Goal: Task Accomplishment & Management: Complete application form

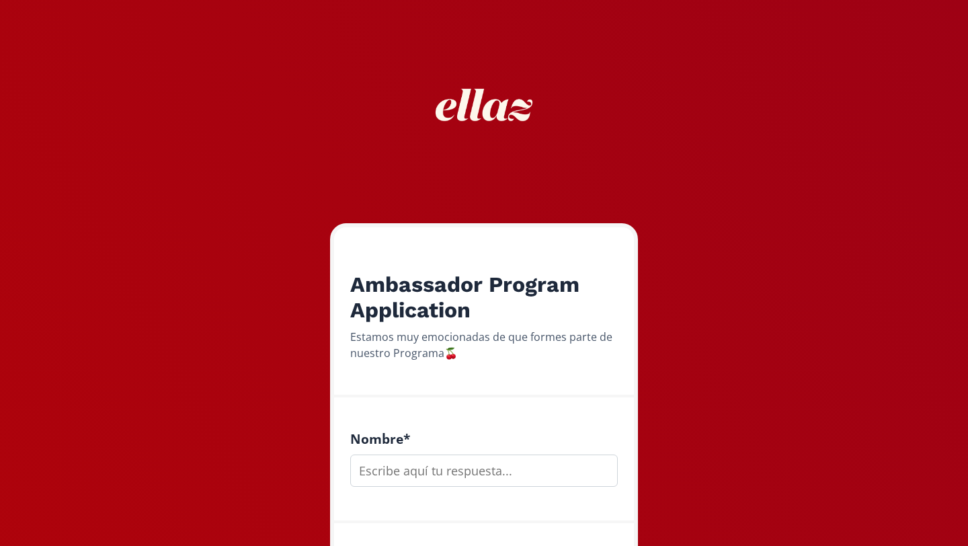
click at [411, 474] on input "text" at bounding box center [483, 470] width 267 height 32
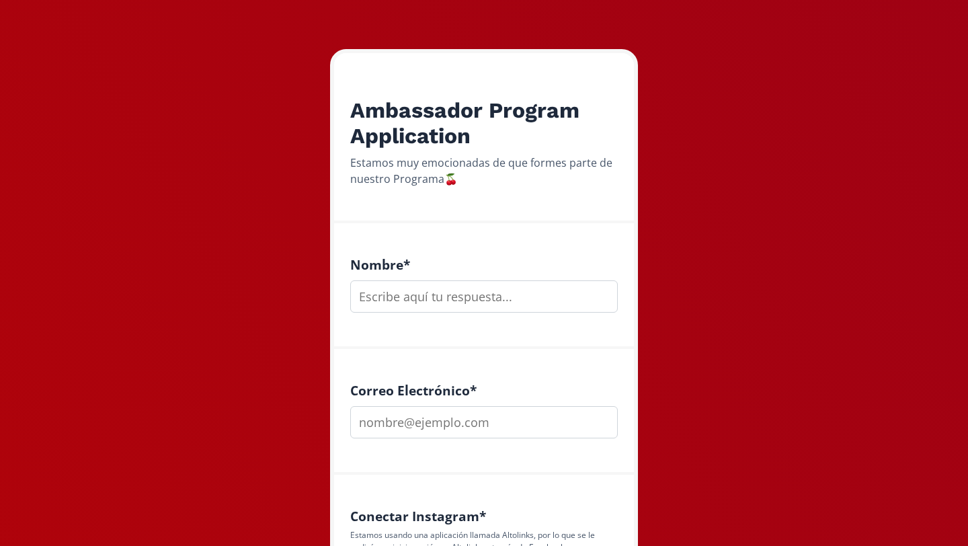
scroll to position [175, 0]
type input "[PERSON_NAME] [PERSON_NAME]"
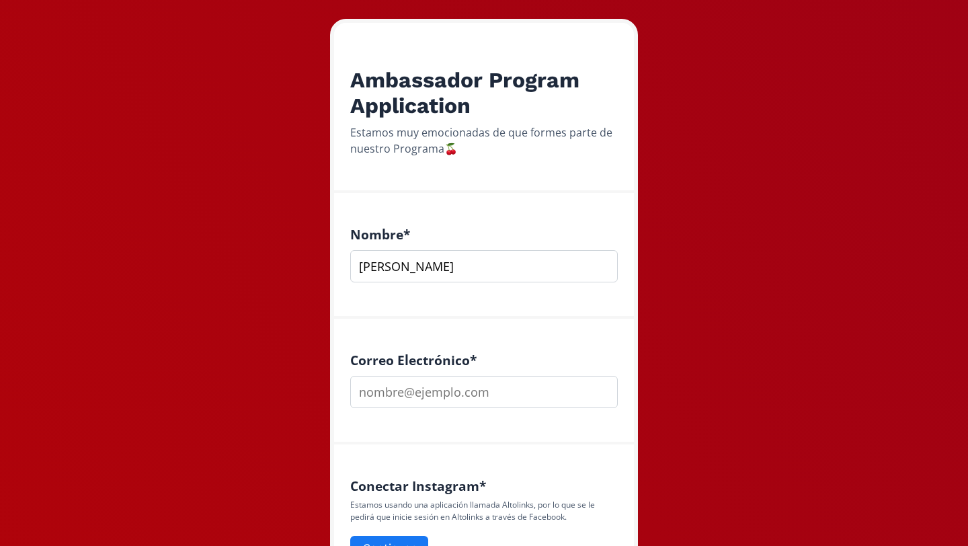
scroll to position [206, 0]
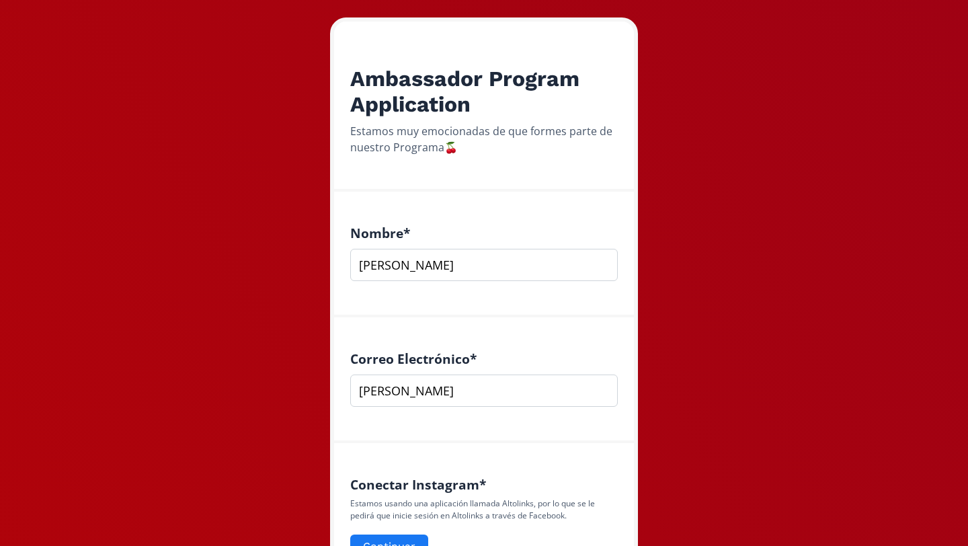
type input "[EMAIL_ADDRESS][DOMAIN_NAME]"
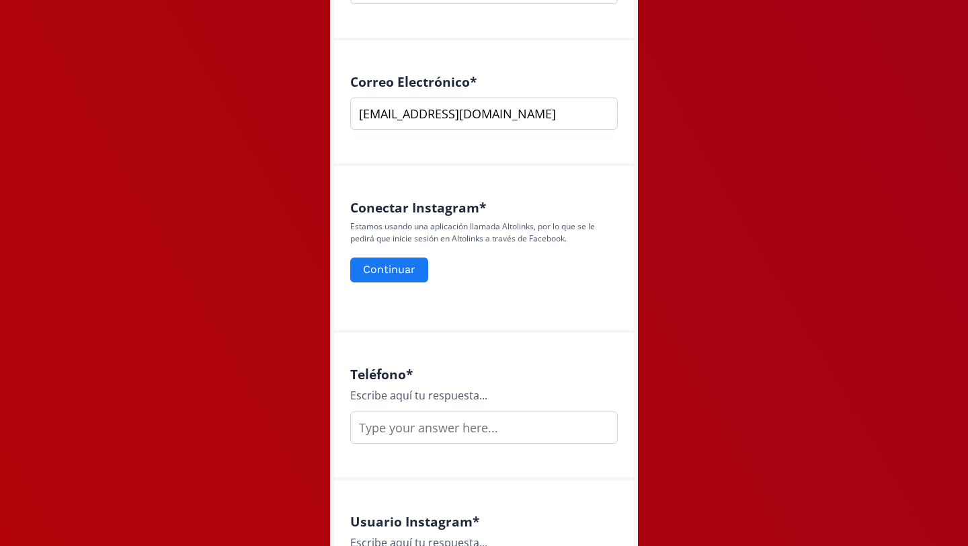
scroll to position [484, 0]
click at [406, 277] on button "Continuar" at bounding box center [389, 268] width 82 height 29
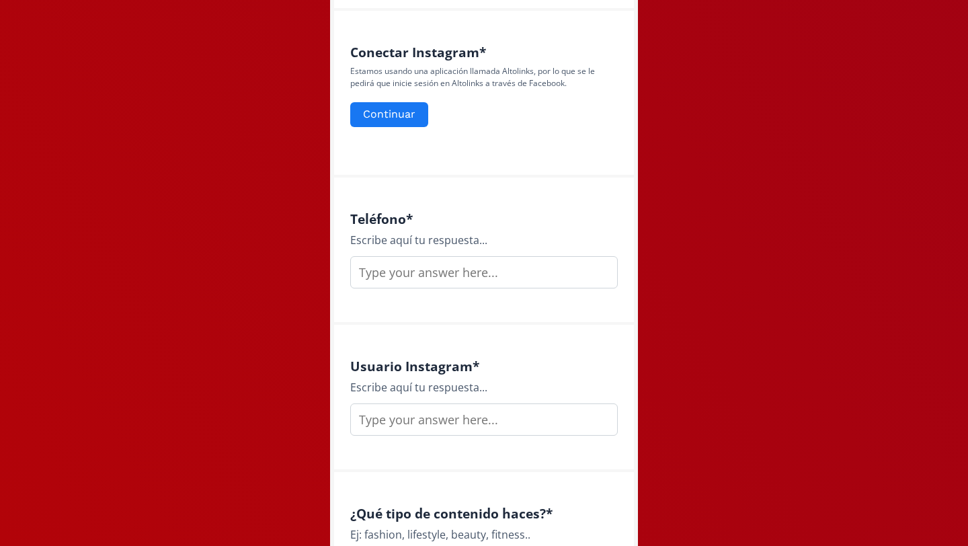
scroll to position [642, 0]
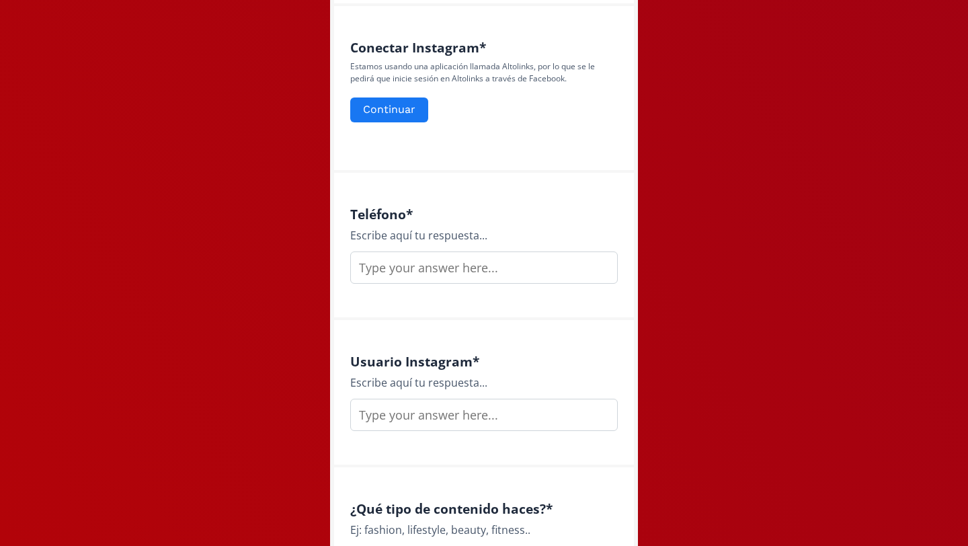
click at [411, 256] on input "text" at bounding box center [483, 267] width 267 height 32
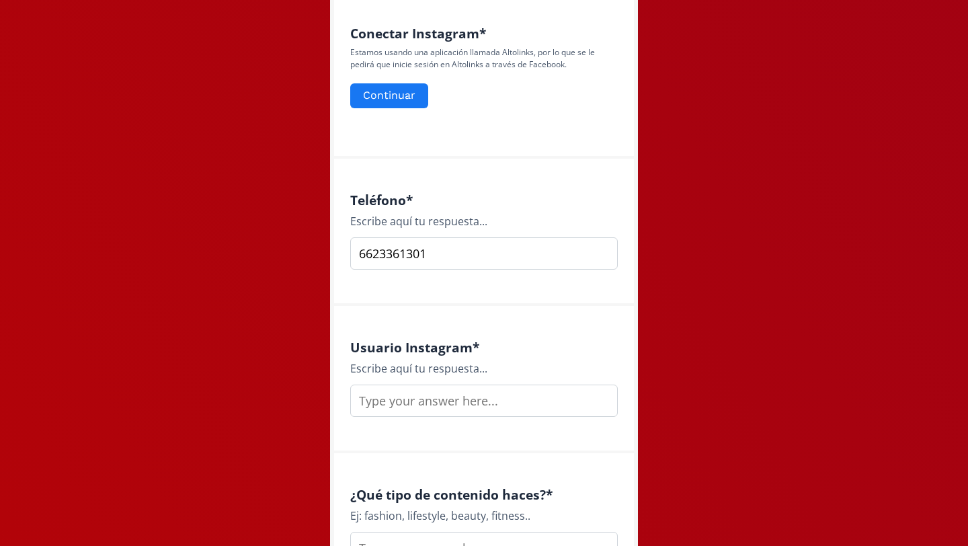
scroll to position [662, 0]
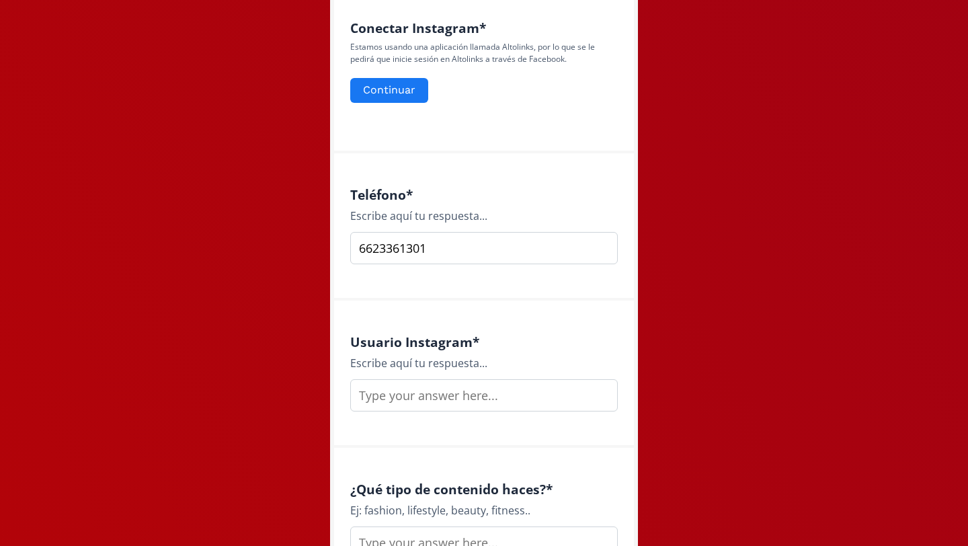
type input "6623361301"
click at [457, 399] on input "text" at bounding box center [483, 395] width 267 height 32
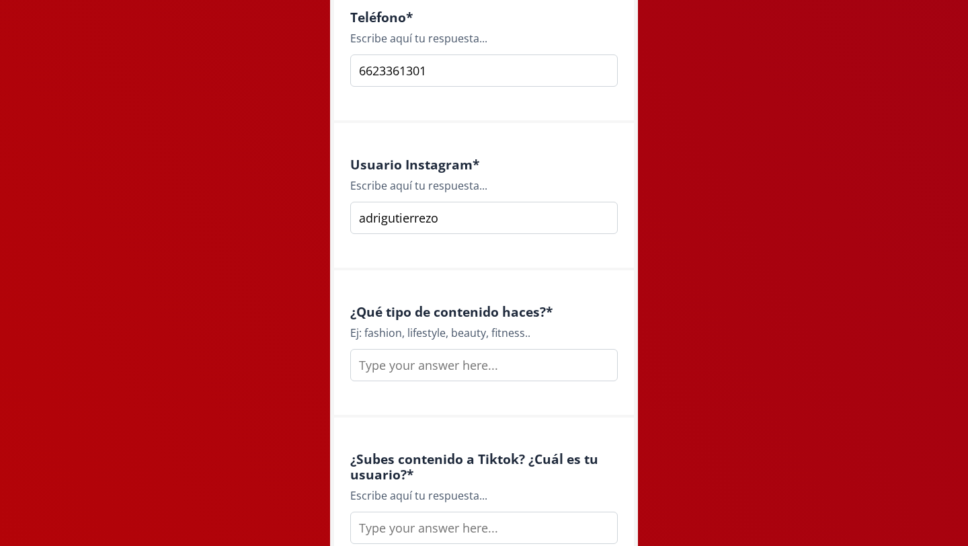
scroll to position [843, 0]
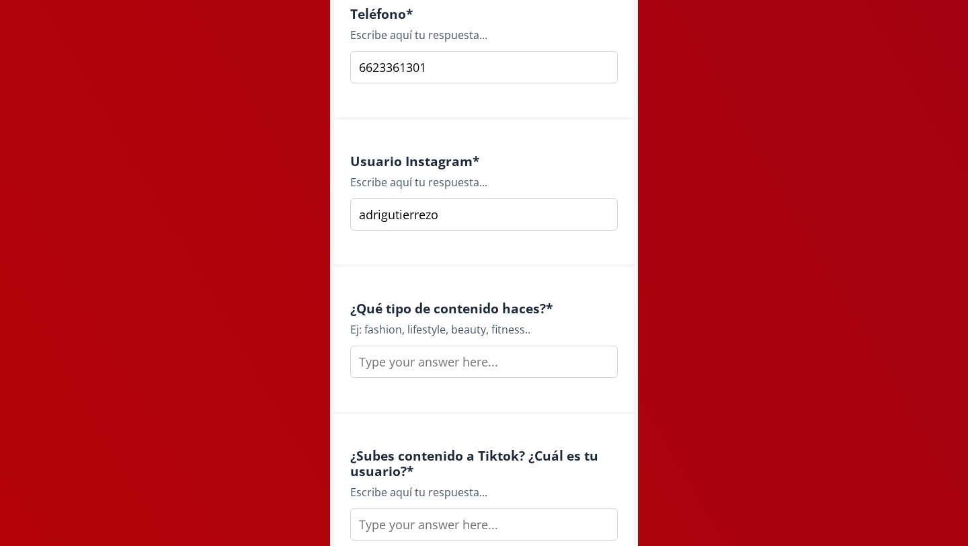
type input "adrigutierrezo"
click at [419, 372] on input "text" at bounding box center [483, 361] width 267 height 32
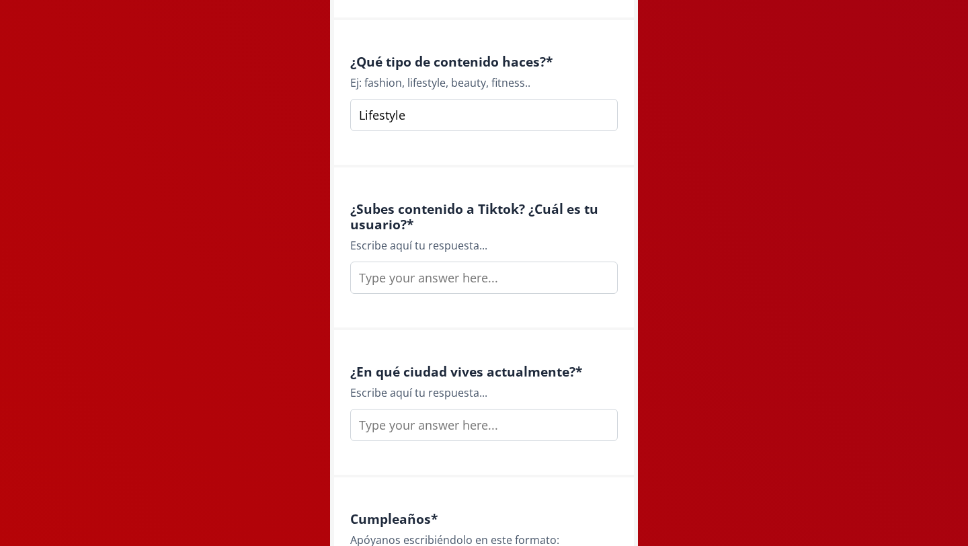
scroll to position [1094, 0]
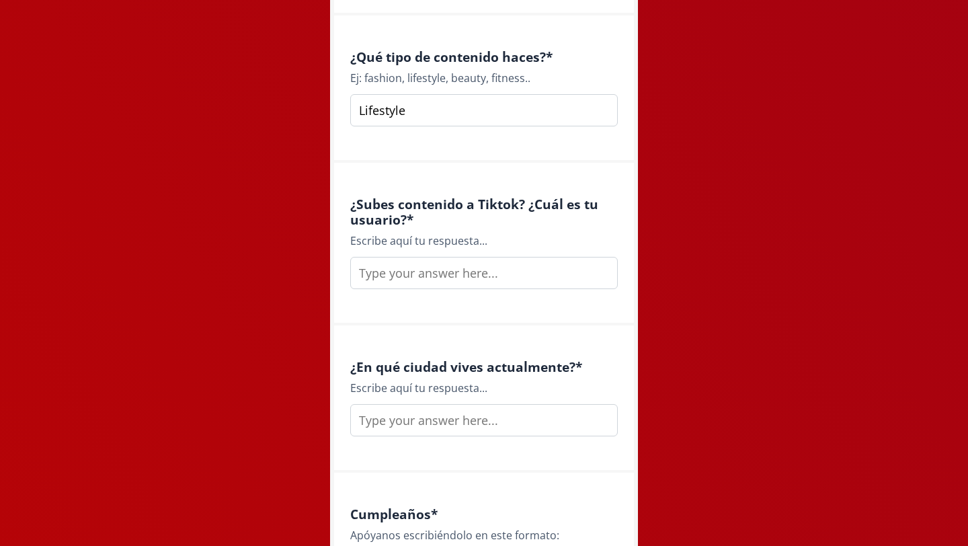
type input "Lifestyle"
click at [434, 287] on input "text" at bounding box center [483, 273] width 267 height 32
type input "N"
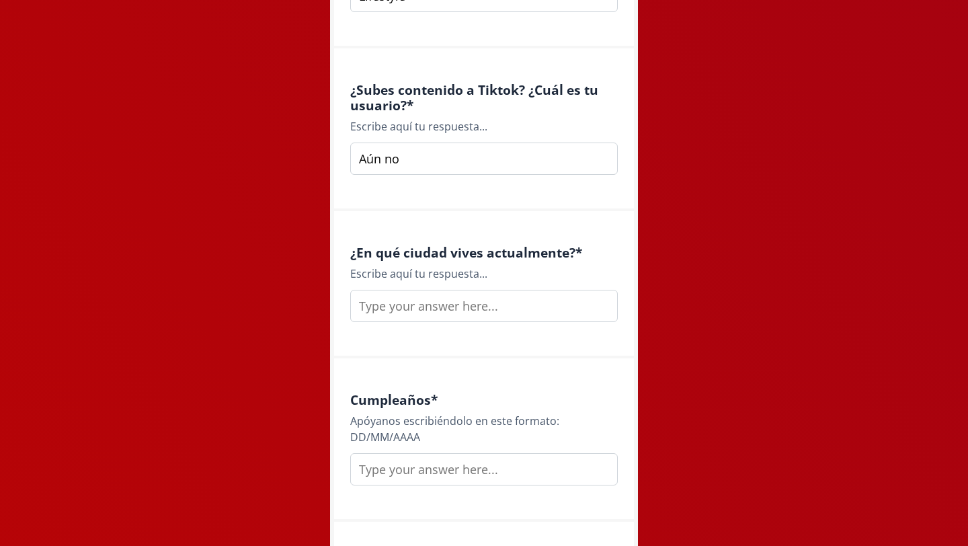
type input "Aún no"
click at [390, 325] on div "¿En qué ciudad vives actualmente? * Escribe aquí tu respuesta..." at bounding box center [484, 284] width 300 height 147
click at [388, 313] on input "text" at bounding box center [483, 306] width 267 height 32
type input "Hermosillo"
click at [445, 454] on input "text" at bounding box center [483, 469] width 267 height 32
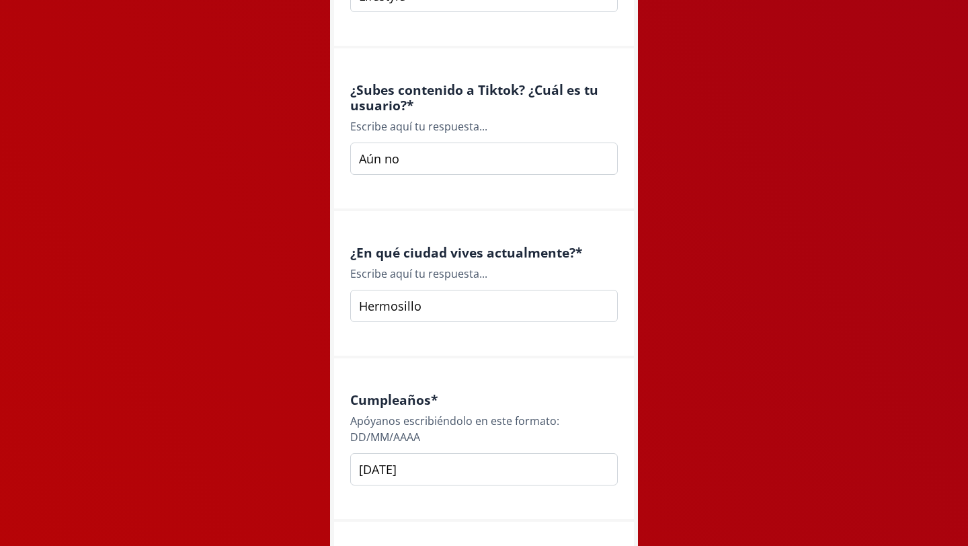
type input "[DATE]"
click at [327, 447] on div "Ambassador Program Application Estamos muy emocionadas de que formes parte de n…" at bounding box center [484, 18] width 336 height 2452
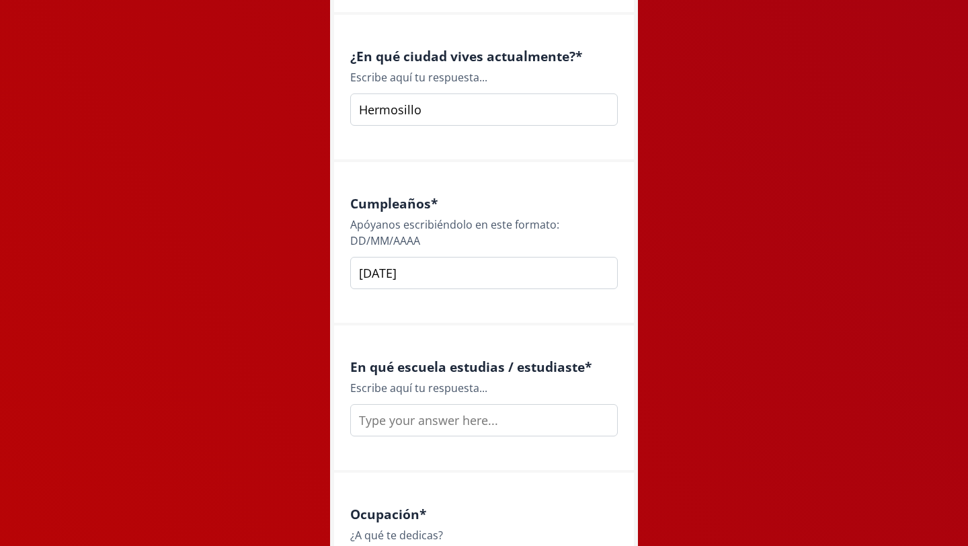
scroll to position [1411, 0]
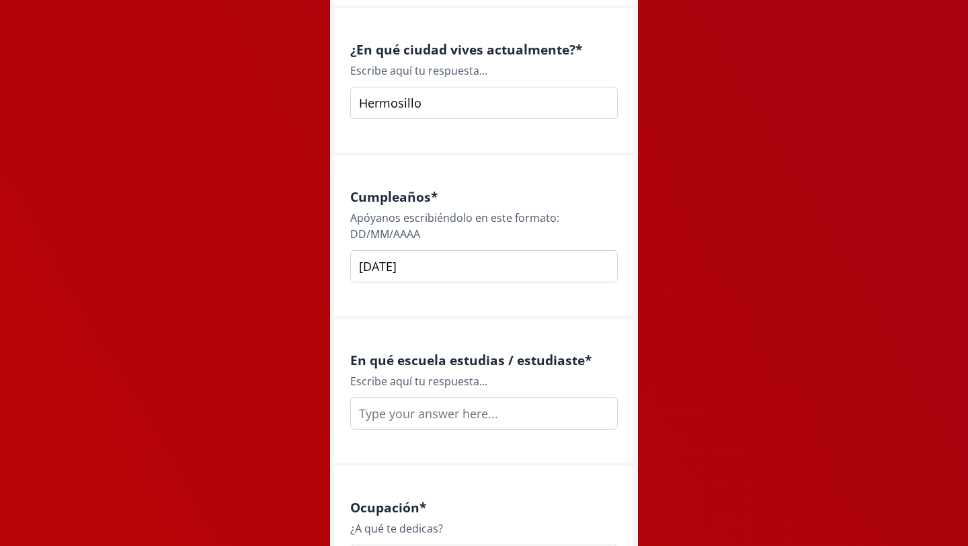
click at [397, 417] on input "text" at bounding box center [483, 413] width 267 height 32
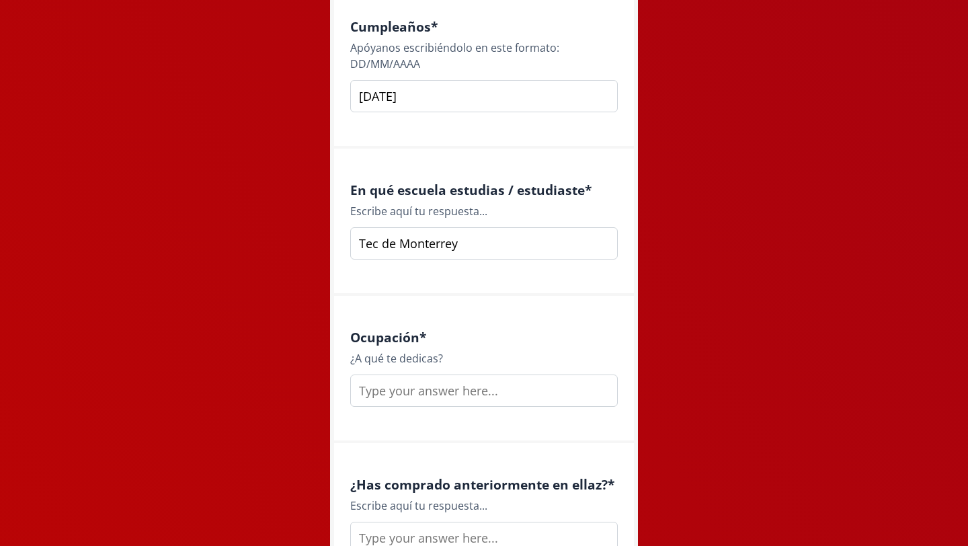
scroll to position [1582, 0]
type input "Tec de Monterrey (estudié)"
click at [468, 302] on div "Ocupación * ¿A qué te dedicas?" at bounding box center [484, 368] width 300 height 147
click at [443, 398] on input "text" at bounding box center [483, 390] width 267 height 32
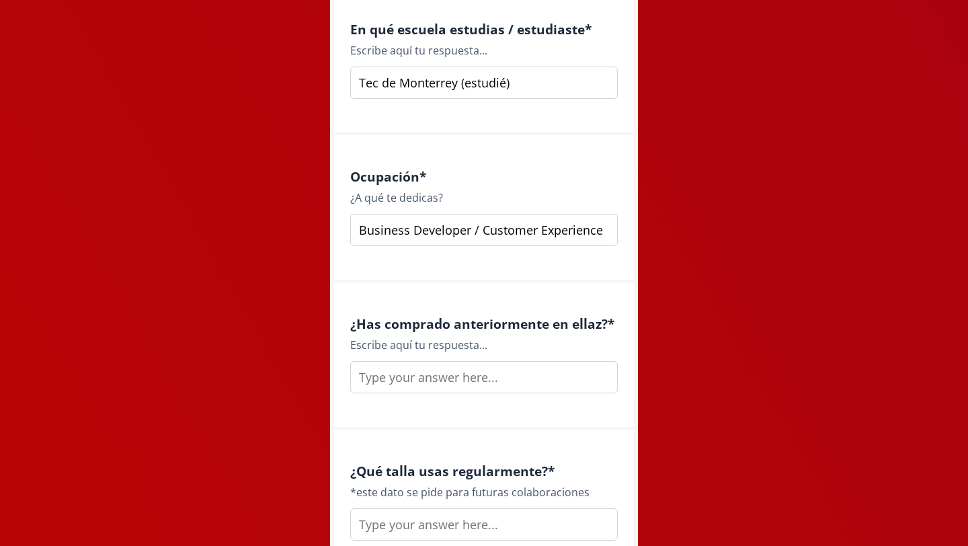
scroll to position [1749, 0]
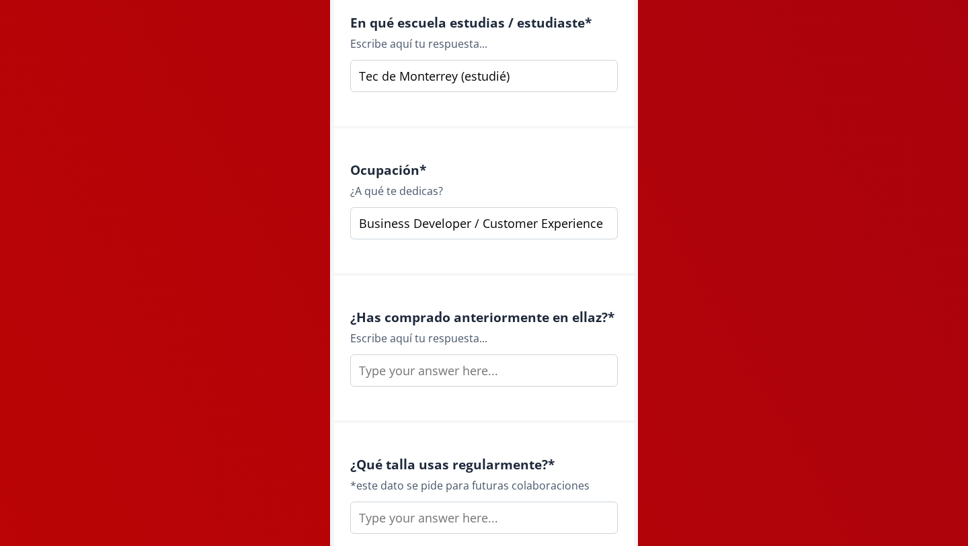
type input "Business Developer / Customer Experience"
click at [457, 372] on input "text" at bounding box center [483, 370] width 267 height 32
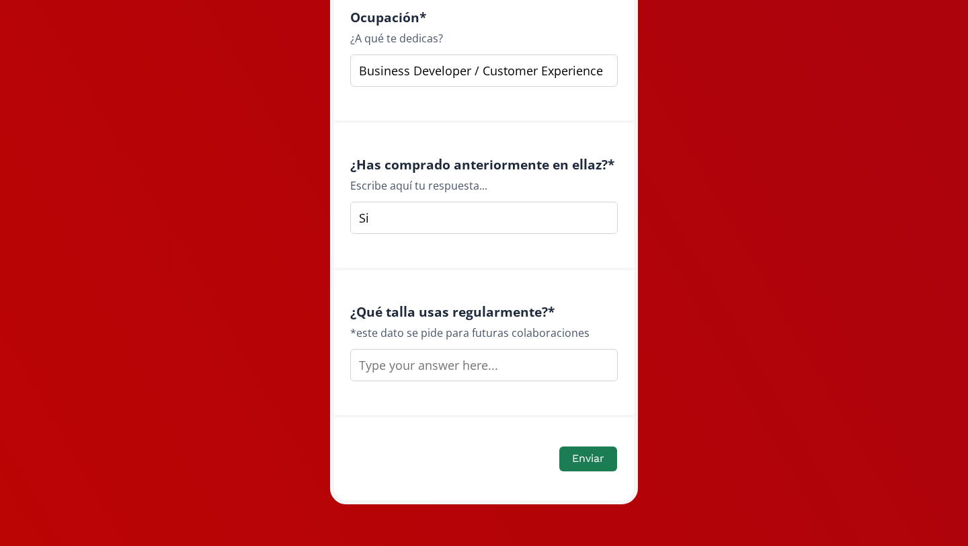
scroll to position [1903, 0]
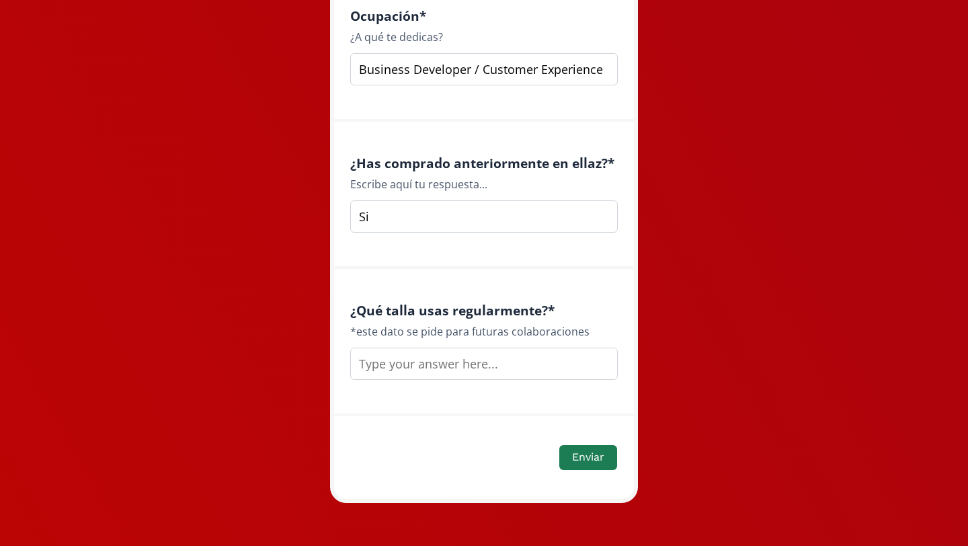
type input "Si"
click at [446, 355] on input "text" at bounding box center [483, 363] width 267 height 32
type input "s"
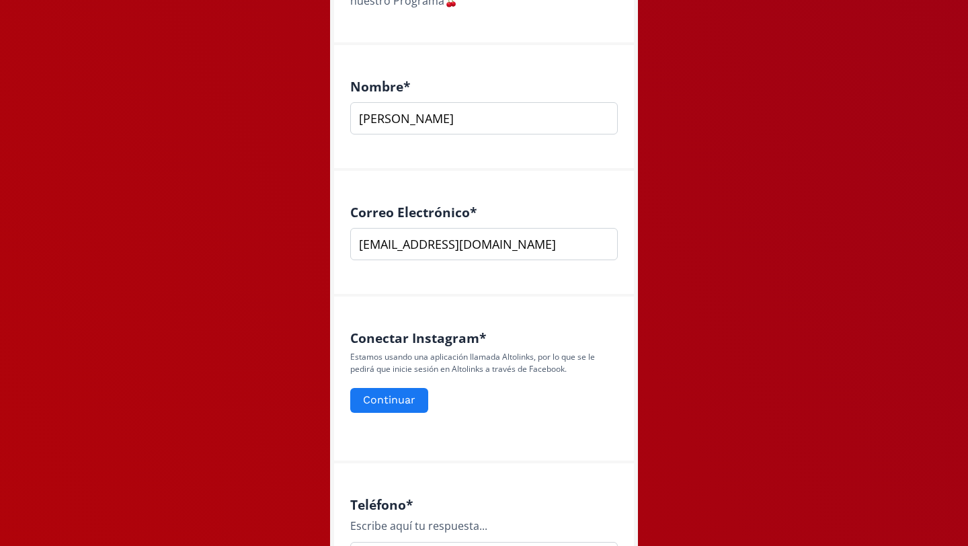
scroll to position [332, 0]
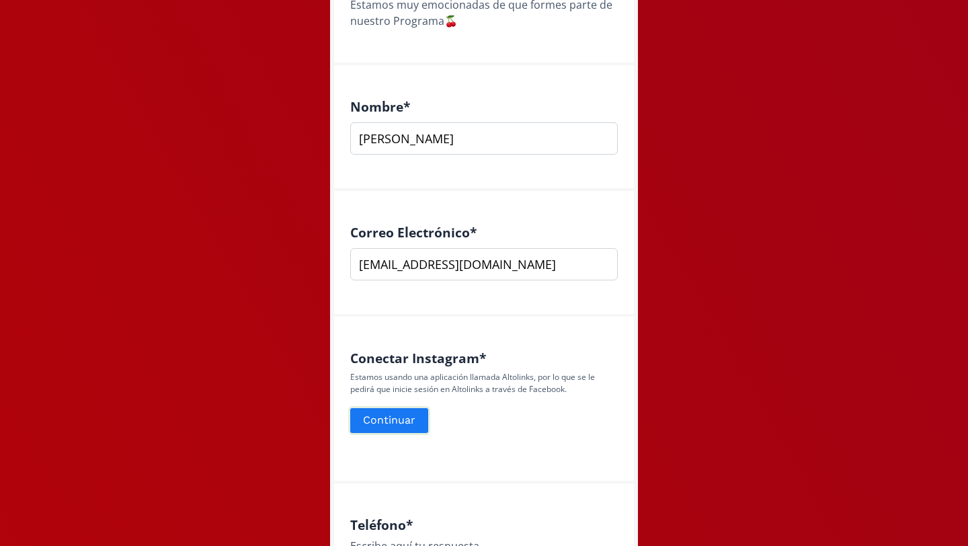
type input "Xs - s"
click at [399, 425] on button "Continuar" at bounding box center [389, 420] width 82 height 29
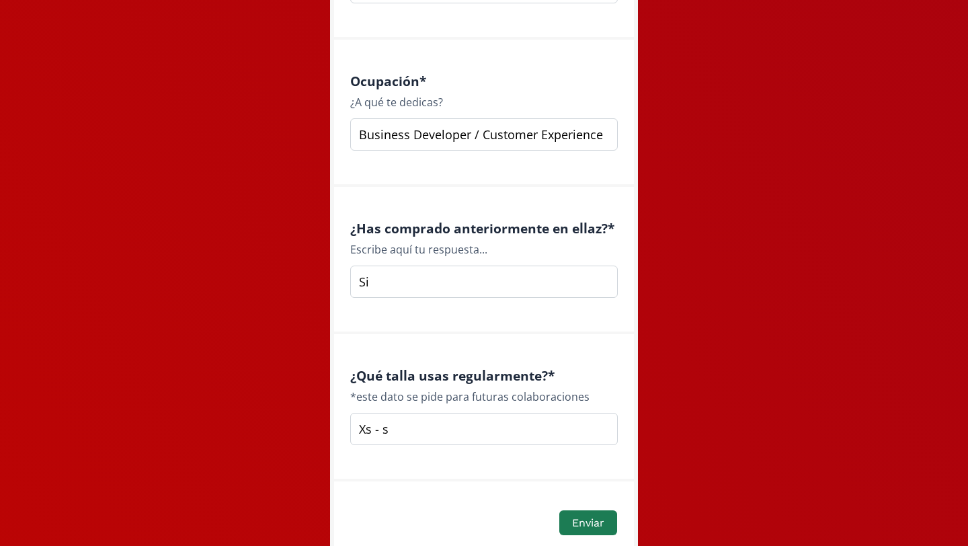
scroll to position [1952, 0]
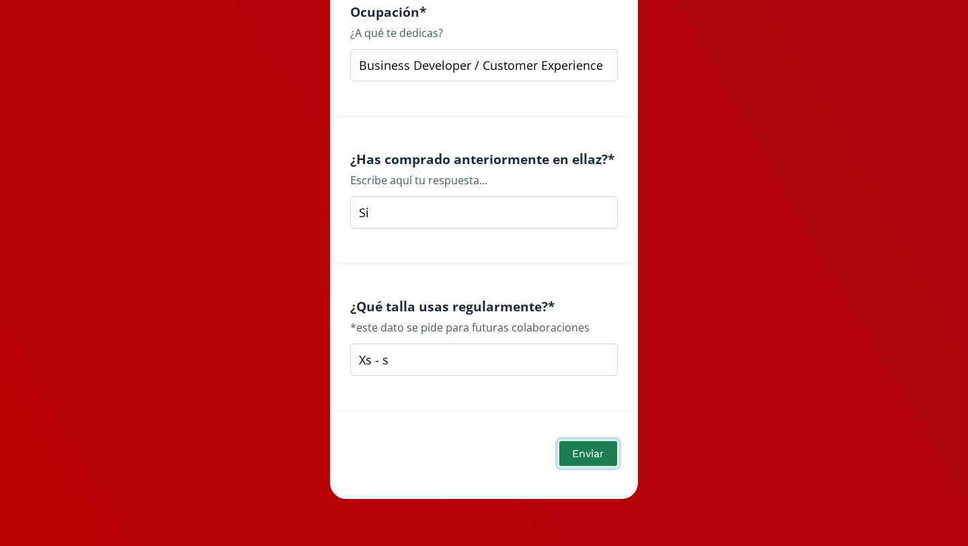
click at [581, 450] on button "Enviar" at bounding box center [588, 453] width 62 height 29
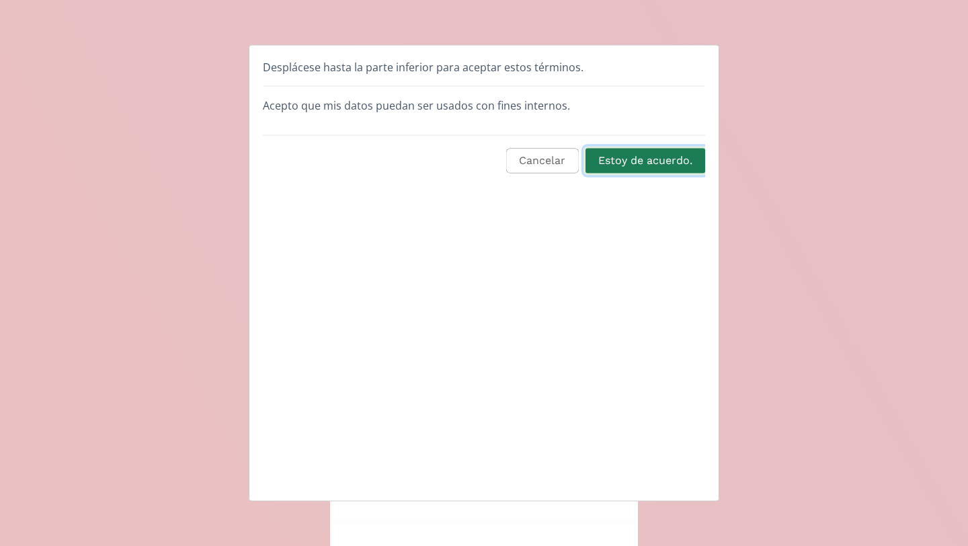
click at [673, 161] on button "Estoy de acuerdo." at bounding box center [645, 161] width 124 height 29
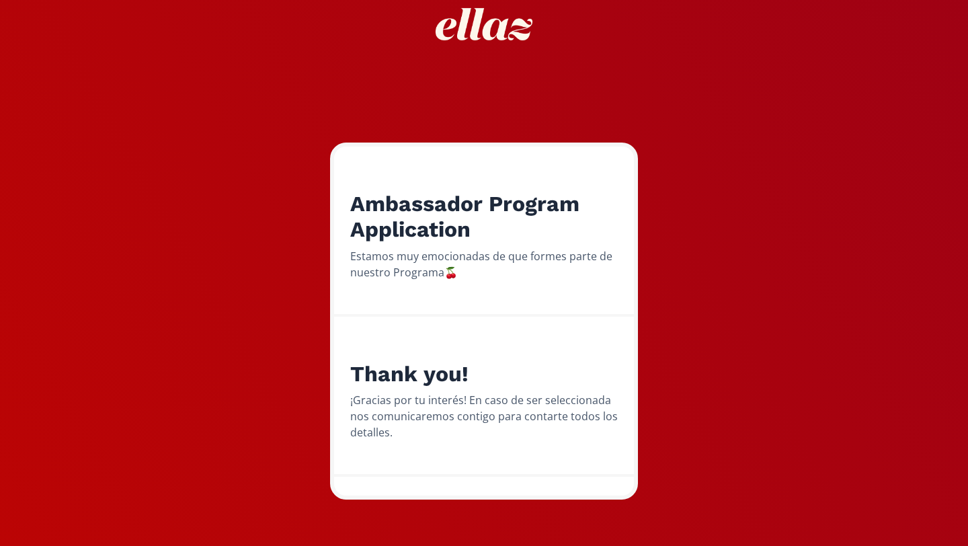
scroll to position [81, 0]
